Goal: Information Seeking & Learning: Learn about a topic

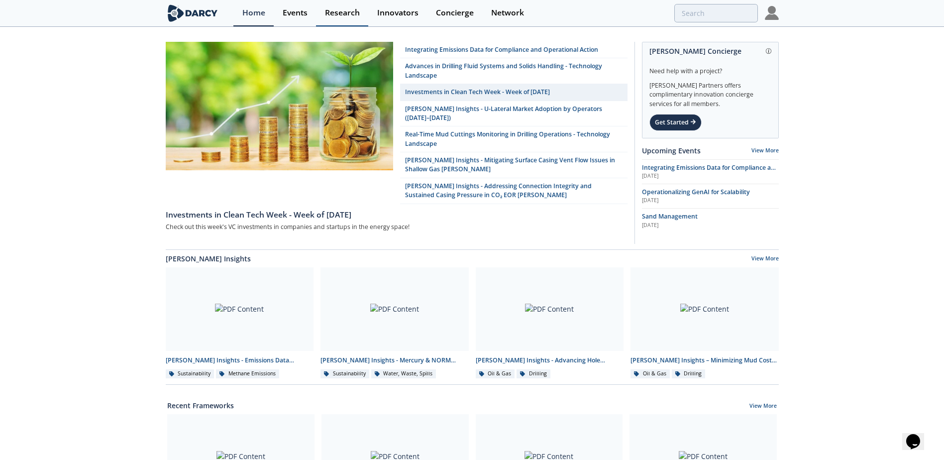
click at [347, 17] on div "Research" at bounding box center [342, 13] width 35 height 8
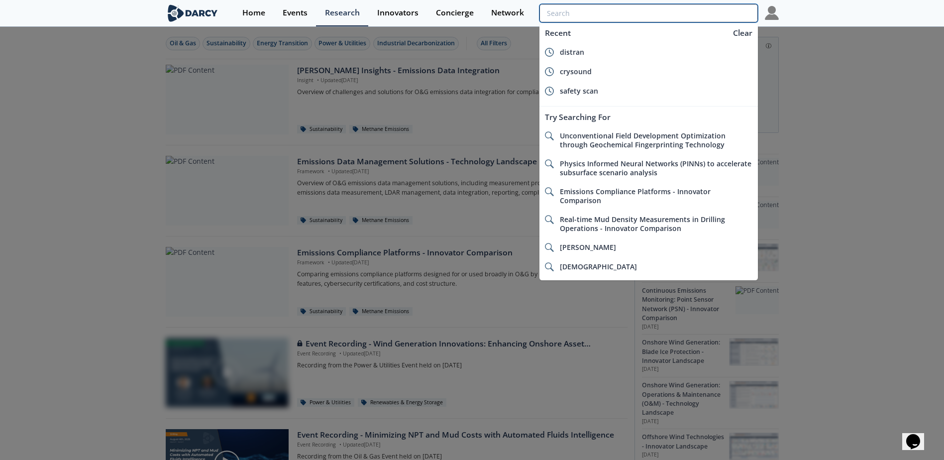
click at [703, 14] on input "search" at bounding box center [648, 13] width 218 height 18
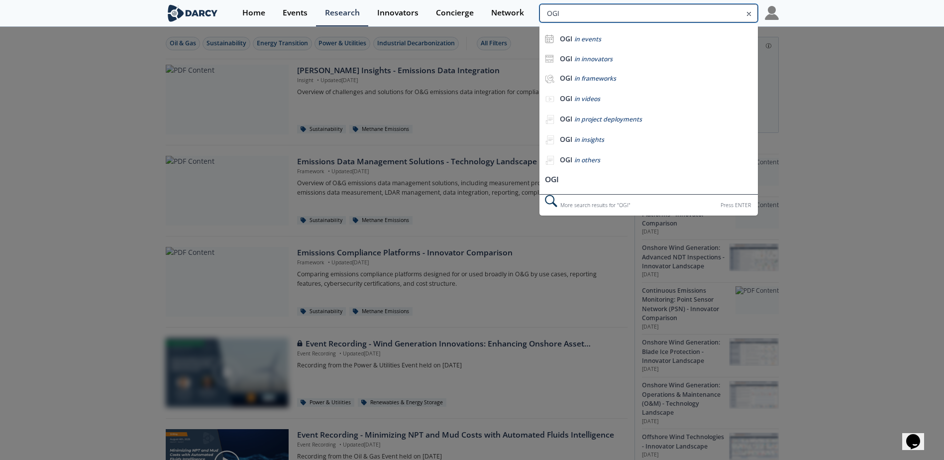
type input "OGI"
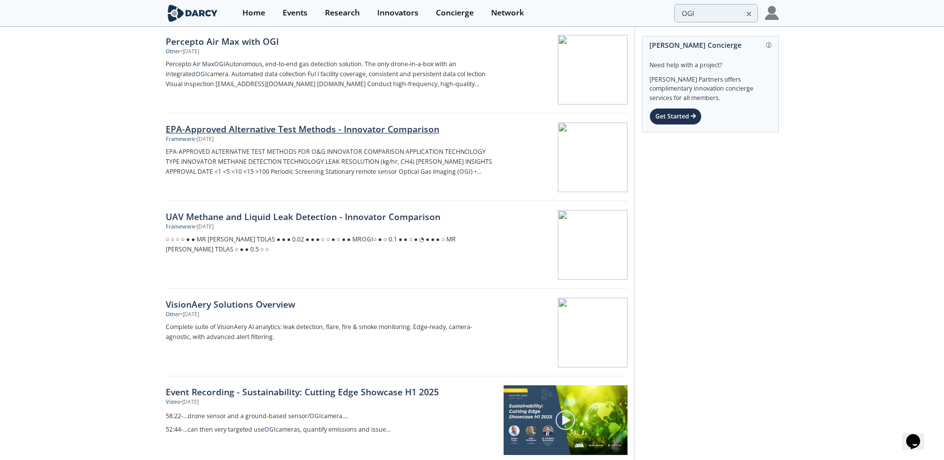
scroll to position [647, 0]
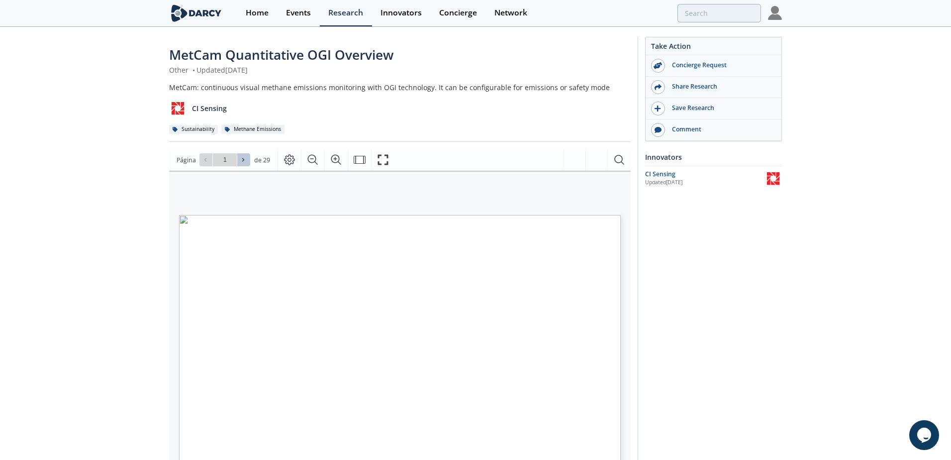
click at [244, 158] on icon at bounding box center [243, 160] width 6 height 6
type input "3"
type input "5"
type input "6"
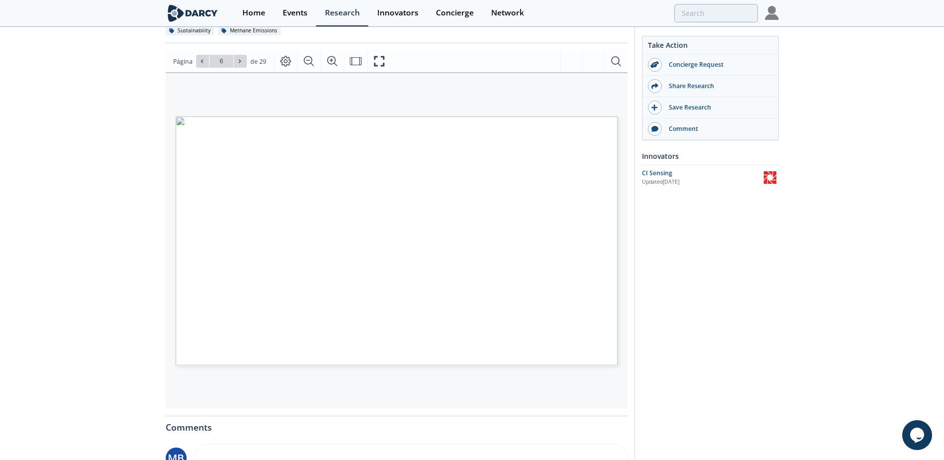
scroll to position [99, 0]
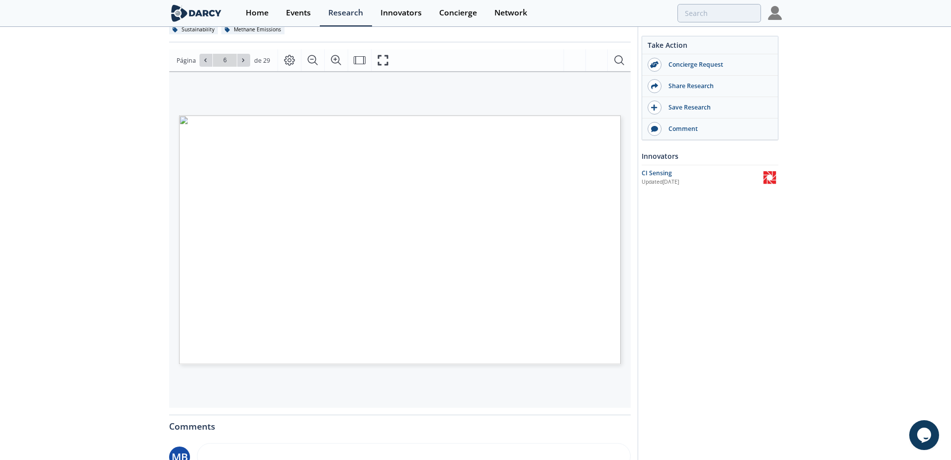
type input "7"
type input "9"
type input "10"
type input "12"
type input "13"
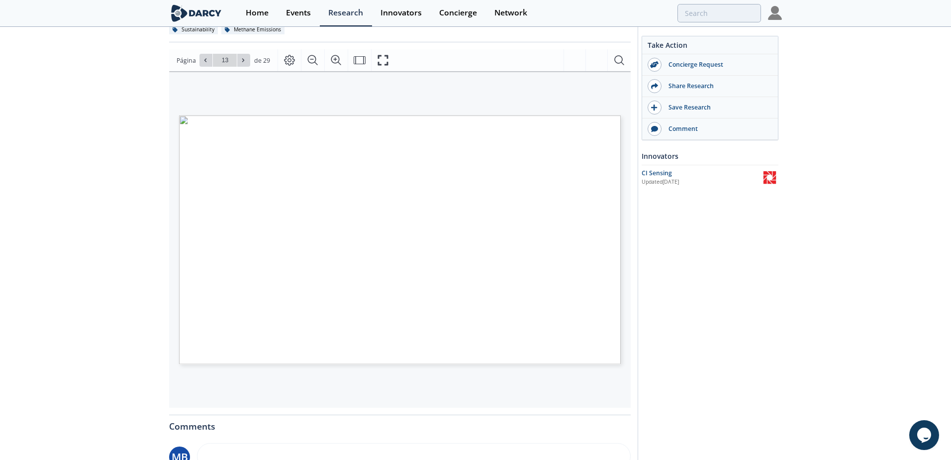
type input "14"
type input "16"
type input "17"
type input "18"
type input "19"
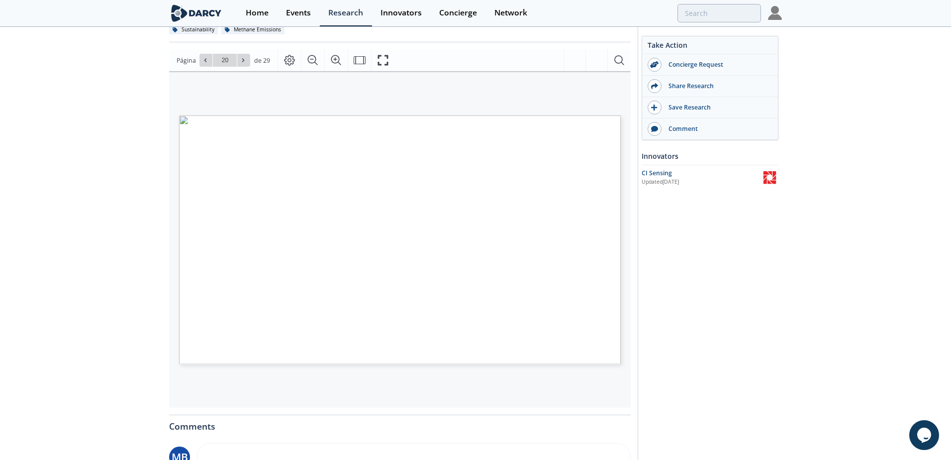
type input "21"
type input "23"
type input "24"
type input "27"
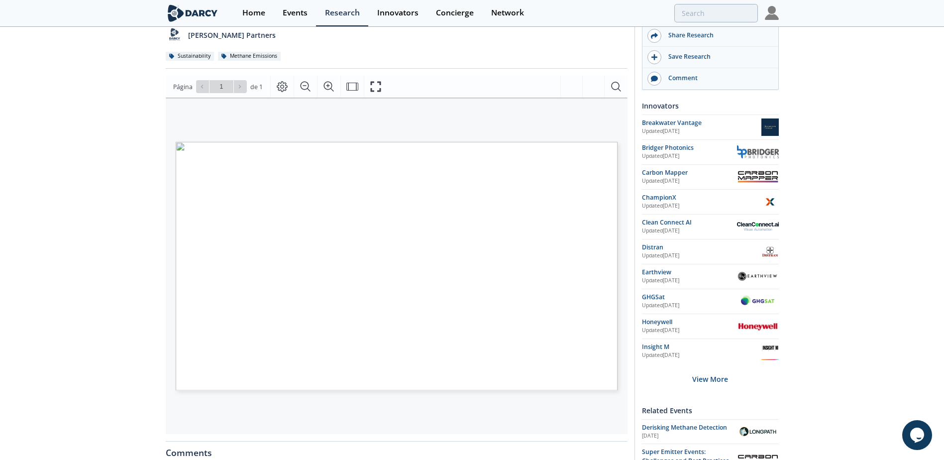
scroll to position [99, 0]
